Goal: Find specific page/section: Find specific page/section

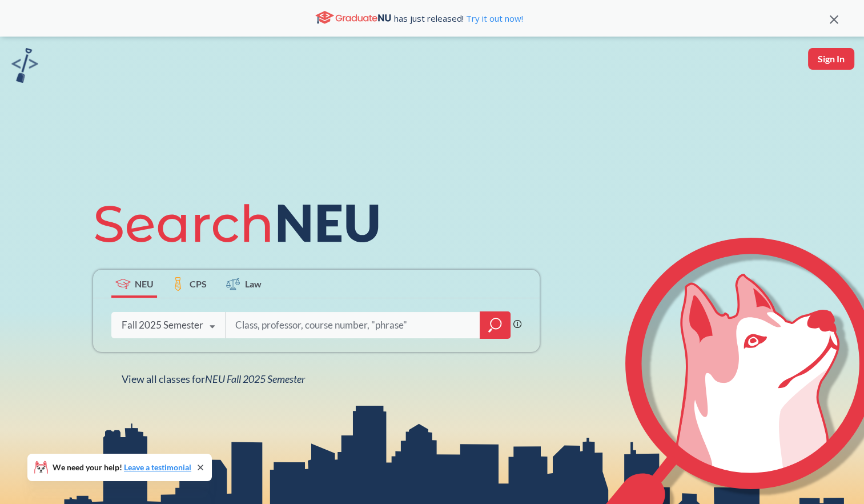
click at [300, 321] on input "search" at bounding box center [353, 325] width 238 height 24
type input "BUSN1103"
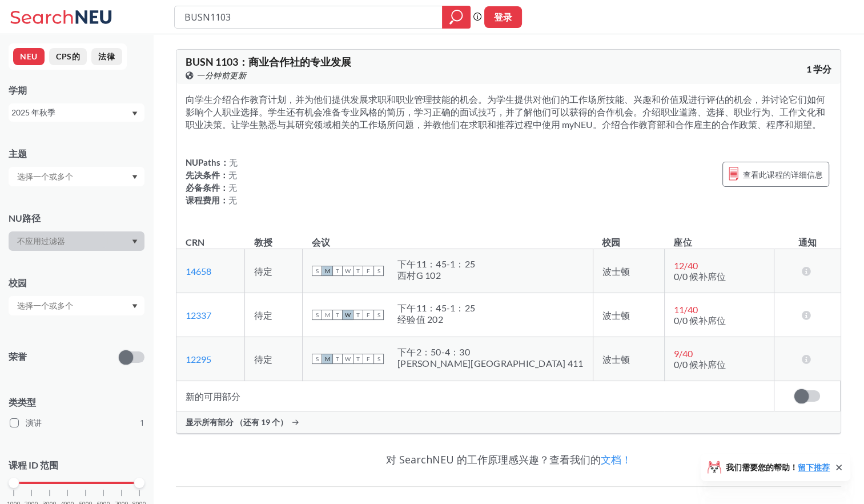
scroll to position [113, 0]
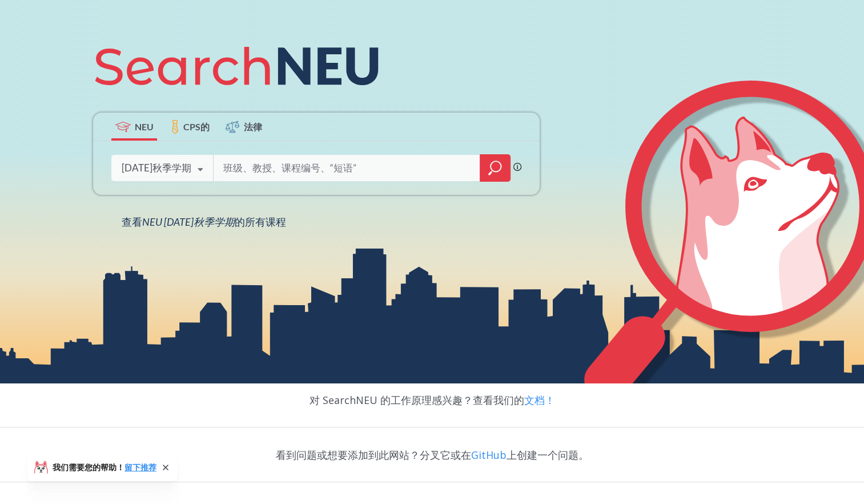
scroll to position [211, 0]
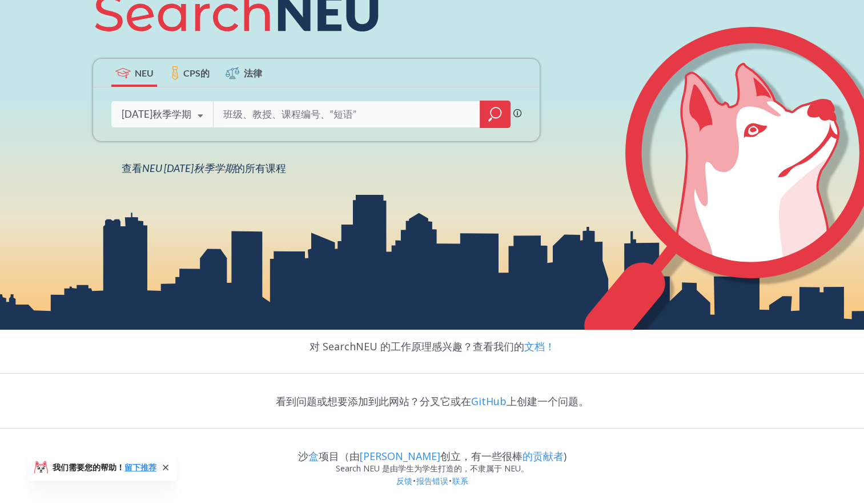
click at [354, 109] on input "search" at bounding box center [347, 114] width 250 height 24
paste input "[PERSON_NAME]"
type input "[PERSON_NAME]"
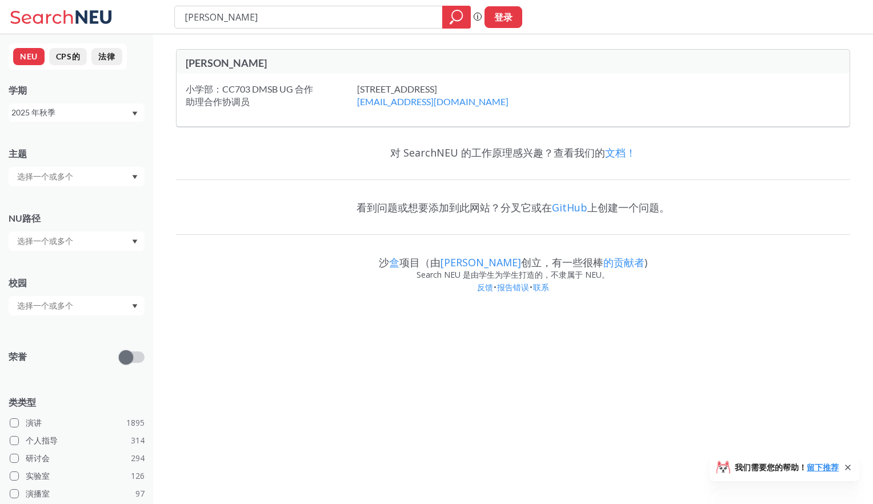
click at [644, 107] on div "小学部：CC703 DMSB UG 合作 助理合作协调员 [STREET_ADDRESS]， 波士顿， MA， 02115 [EMAIL_ADDRESS][D…" at bounding box center [512, 100] width 673 height 53
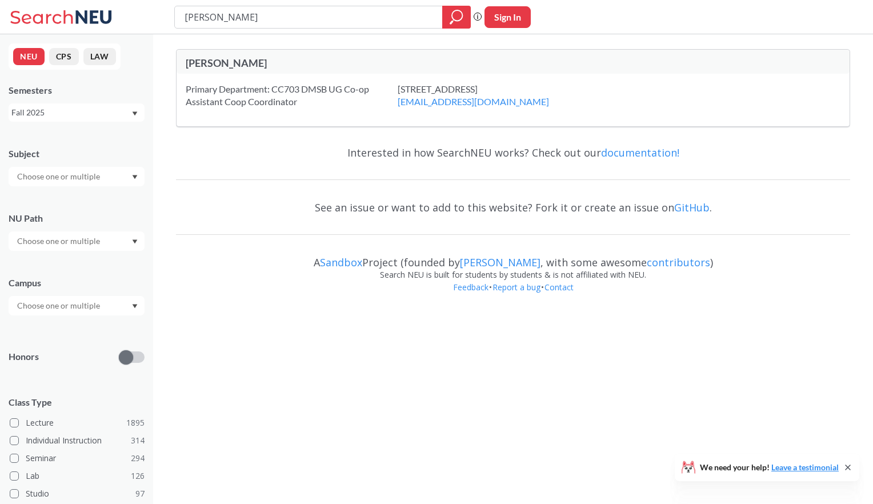
click at [220, 86] on div "Primary Department: CC703 DMSB UG Co-op Assistant Coop Coordinator" at bounding box center [292, 95] width 212 height 25
drag, startPoint x: 372, startPoint y: 22, endPoint x: 92, endPoint y: 36, distance: 280.7
click at [92, 36] on div "[PERSON_NAME] search guarantees the exact search appears in the results. Ex. If…" at bounding box center [436, 155] width 873 height 311
paste input "[PERSON_NAME], Ieshia"
type input "[PERSON_NAME], Ieshia"
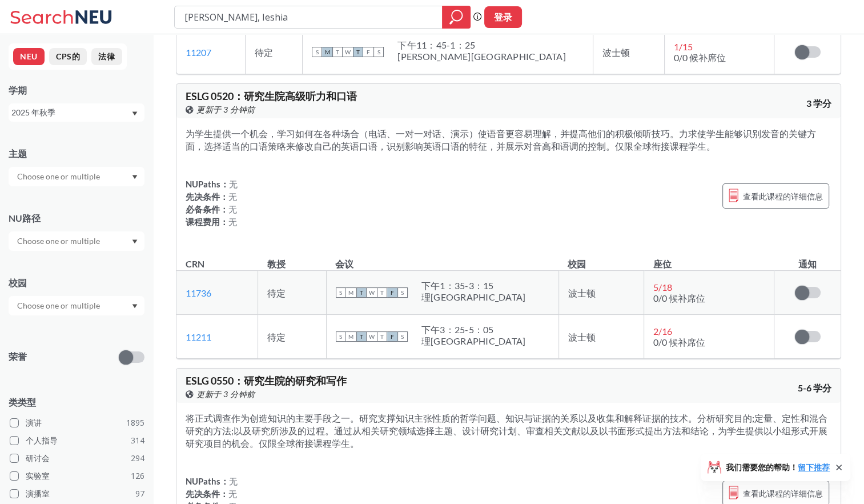
scroll to position [2241, 0]
click at [377, 165] on div "为学生提供一个机会，学习如何在各种场合（电话、一对一对话、演示）使语音更容易理解，并提高他们的积极倾听技巧。力求使学生能够识别发音的关键方面，选择适当的口语策…" at bounding box center [508, 182] width 664 height 128
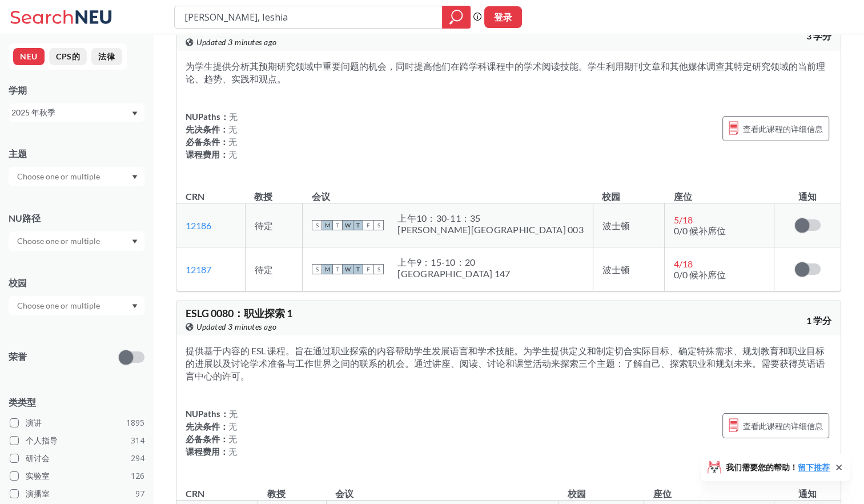
scroll to position [0, 0]
